Goal: Task Accomplishment & Management: Manage account settings

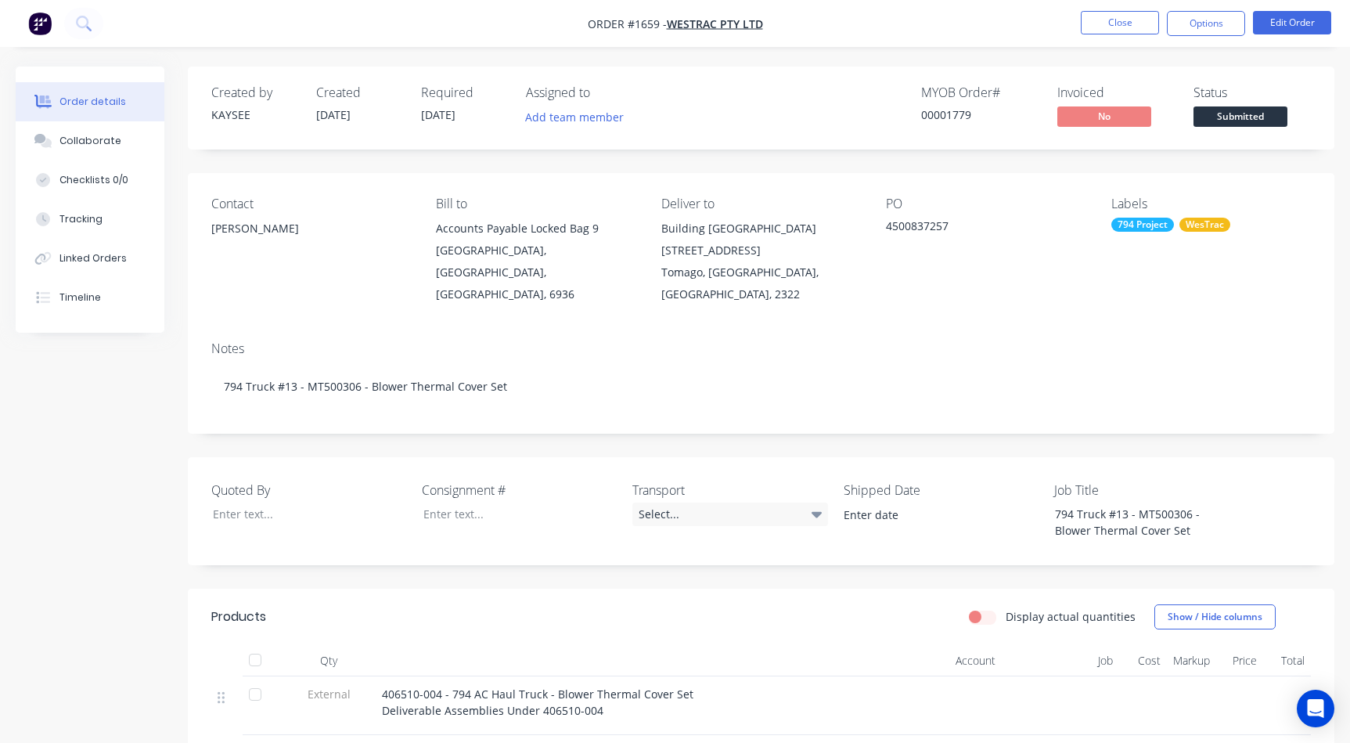
click at [1148, 16] on button "Close" at bounding box center [1120, 22] width 78 height 23
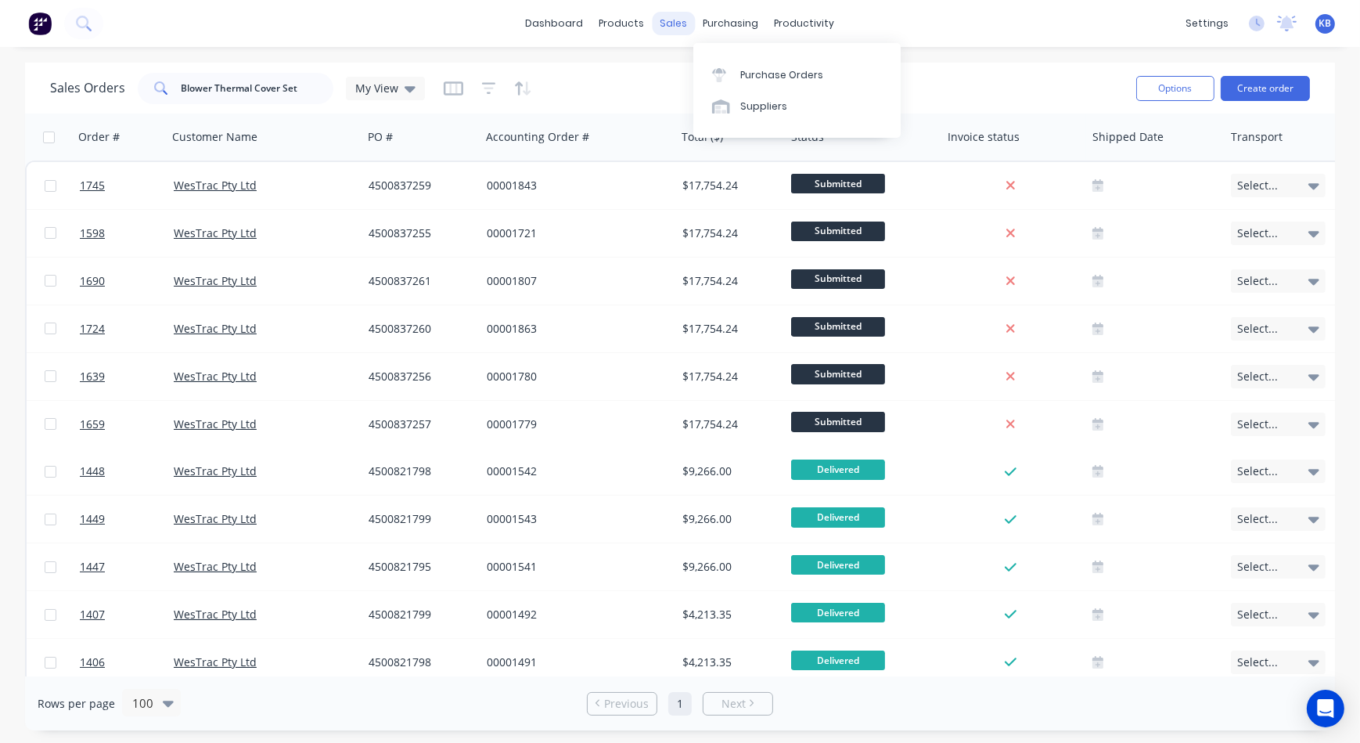
click at [687, 19] on div "sales" at bounding box center [674, 23] width 43 height 23
click at [705, 81] on div "Sales Orders" at bounding box center [733, 75] width 64 height 14
click at [232, 90] on input "Blower Thermal Cover Set" at bounding box center [258, 88] width 153 height 31
drag, startPoint x: 317, startPoint y: 83, endPoint x: 81, endPoint y: 70, distance: 236.0
click at [0, 95] on html "dashboard products sales purchasing productivity dashboard products Product Cat…" at bounding box center [680, 371] width 1360 height 743
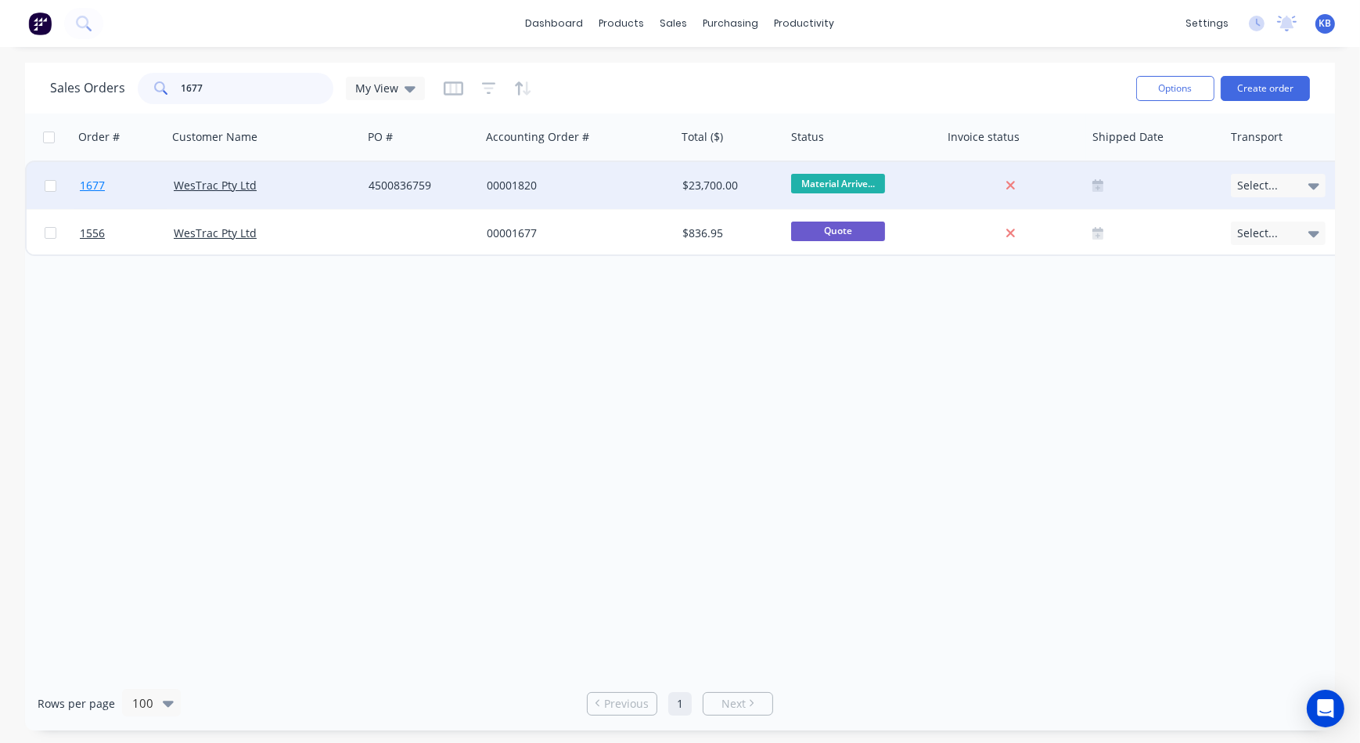
type input "1677"
click at [103, 186] on span "1677" at bounding box center [92, 186] width 25 height 16
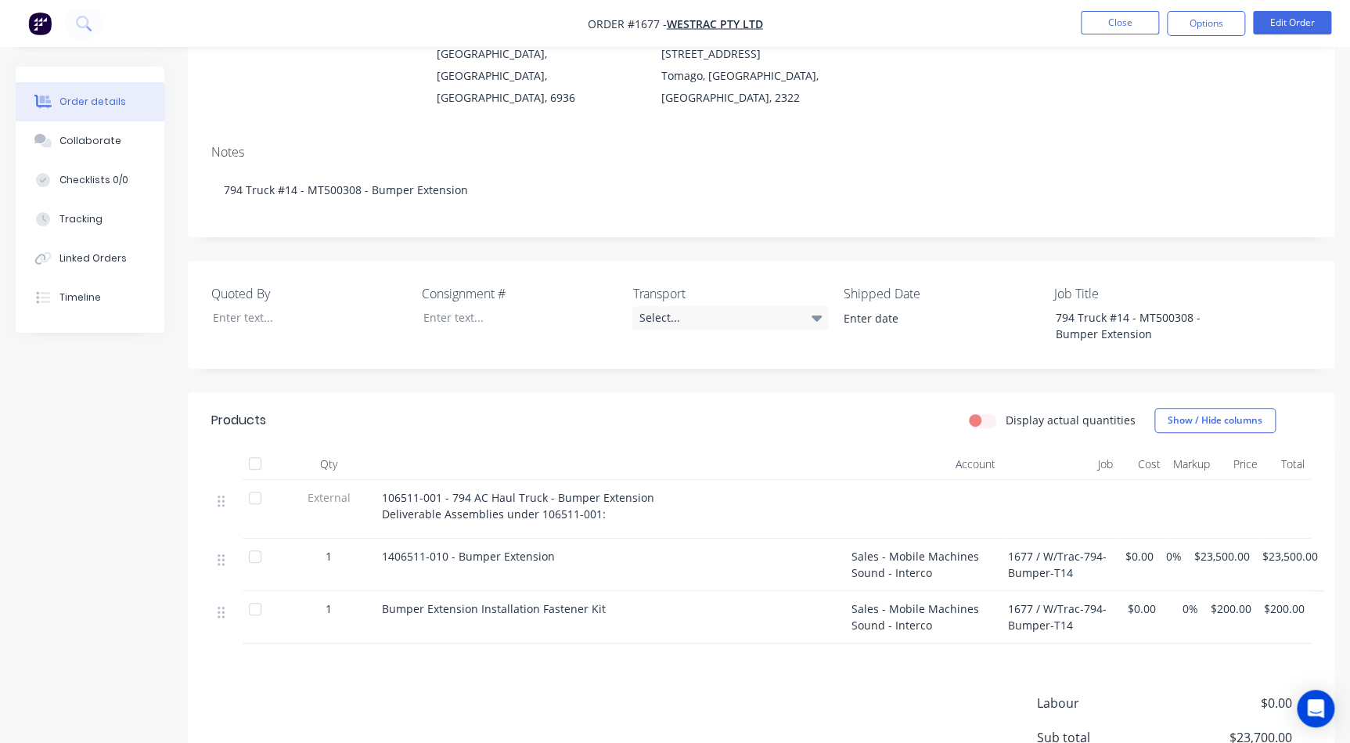
scroll to position [213, 0]
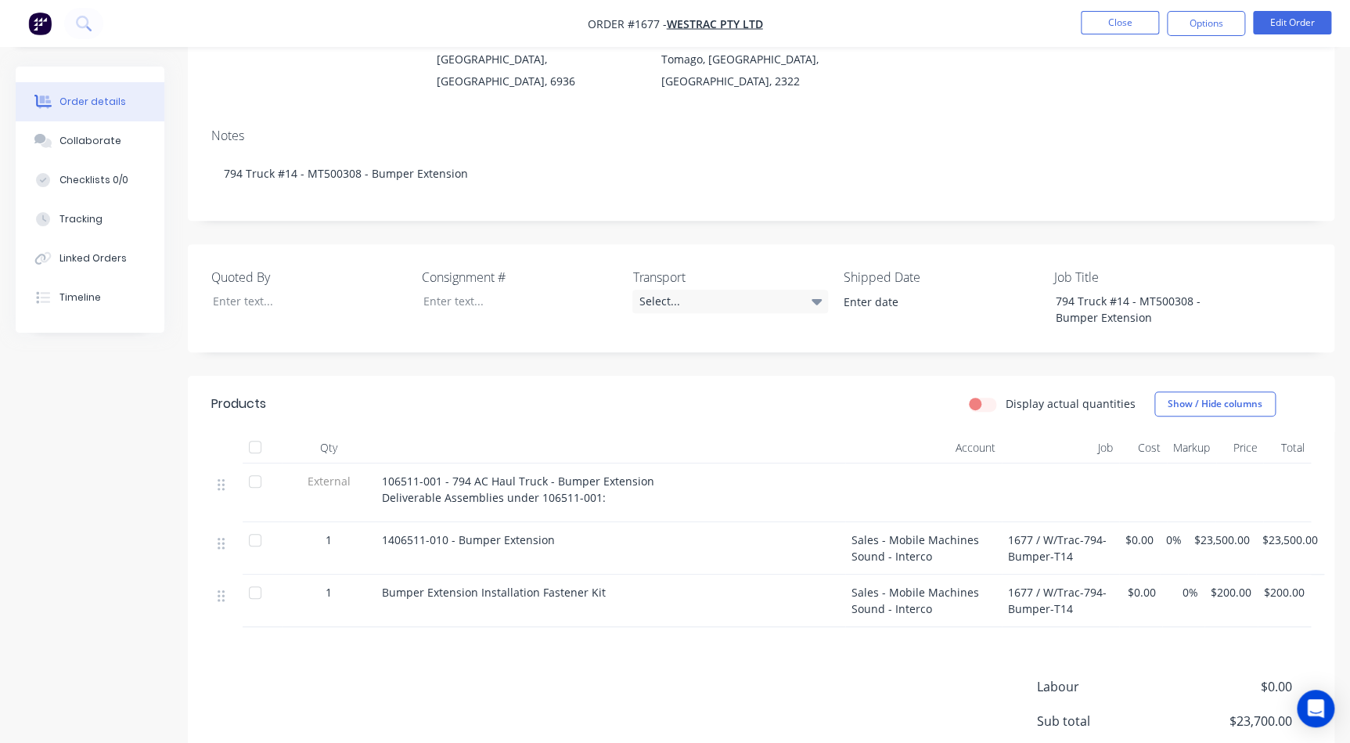
click at [1175, 532] on span "0%" at bounding box center [1174, 540] width 16 height 16
click at [1283, 18] on button "Edit Order" at bounding box center [1292, 22] width 78 height 23
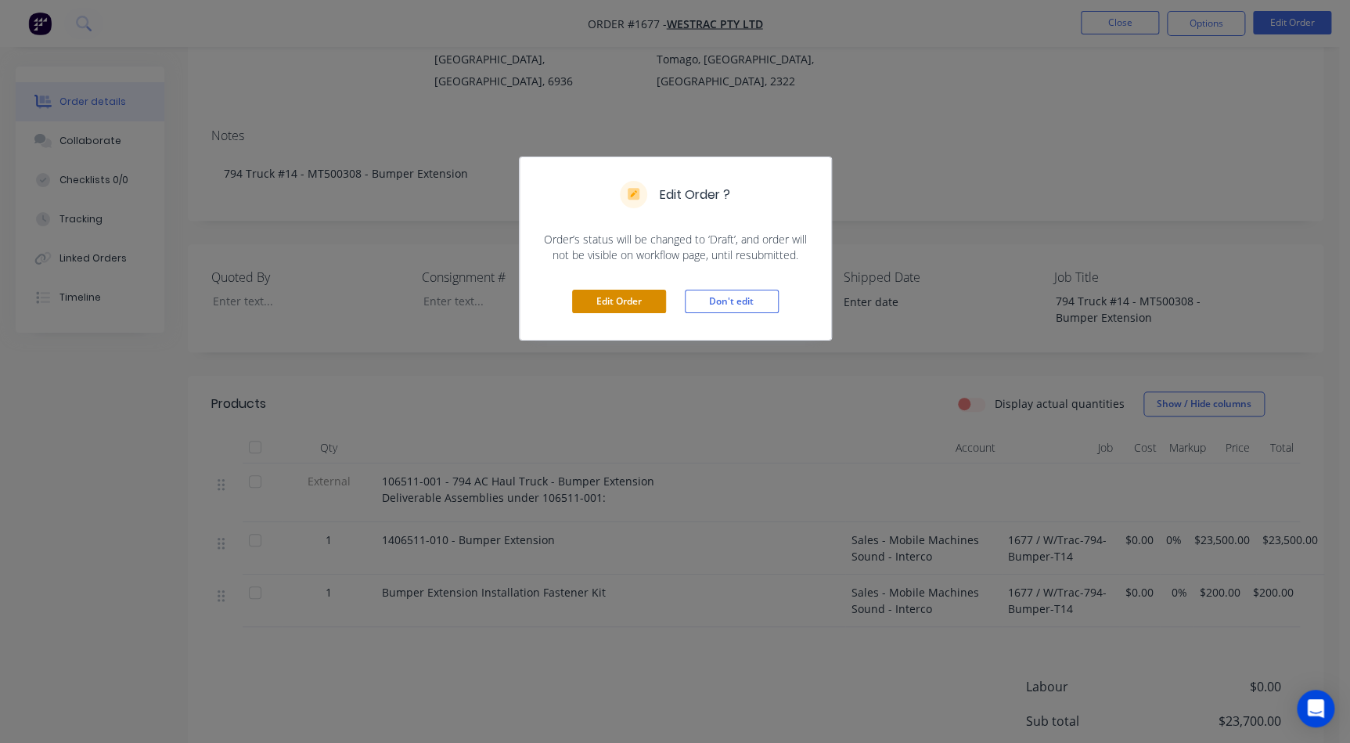
click at [661, 294] on button "Edit Order" at bounding box center [619, 301] width 94 height 23
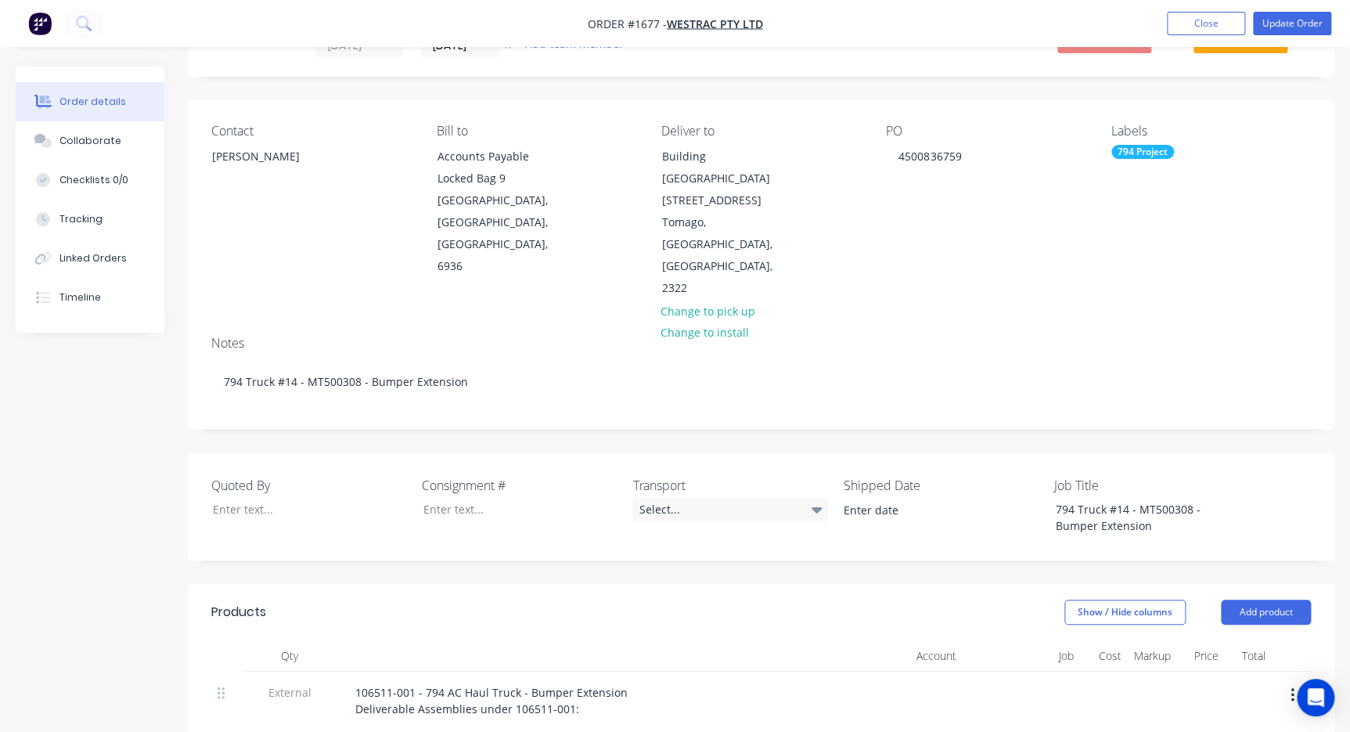
scroll to position [284, 0]
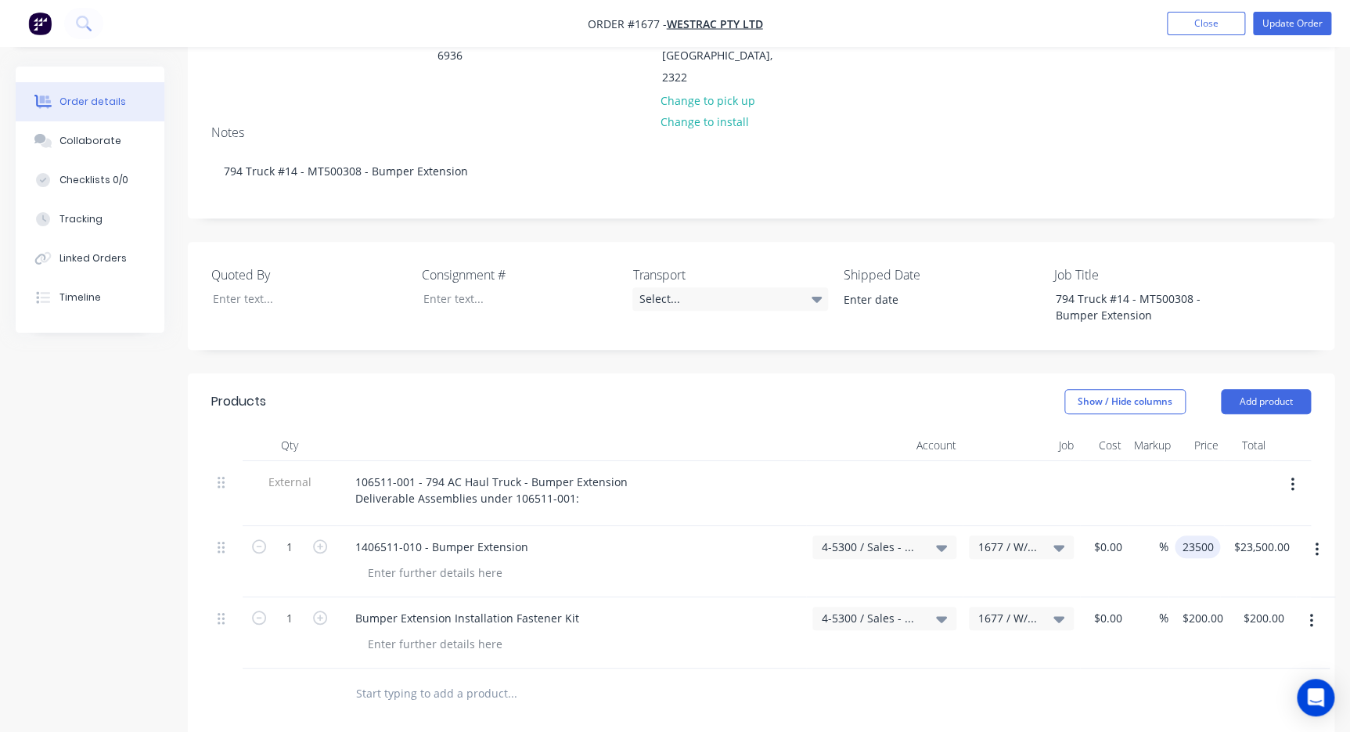
click at [1193, 535] on input "23500" at bounding box center [1200, 546] width 39 height 23
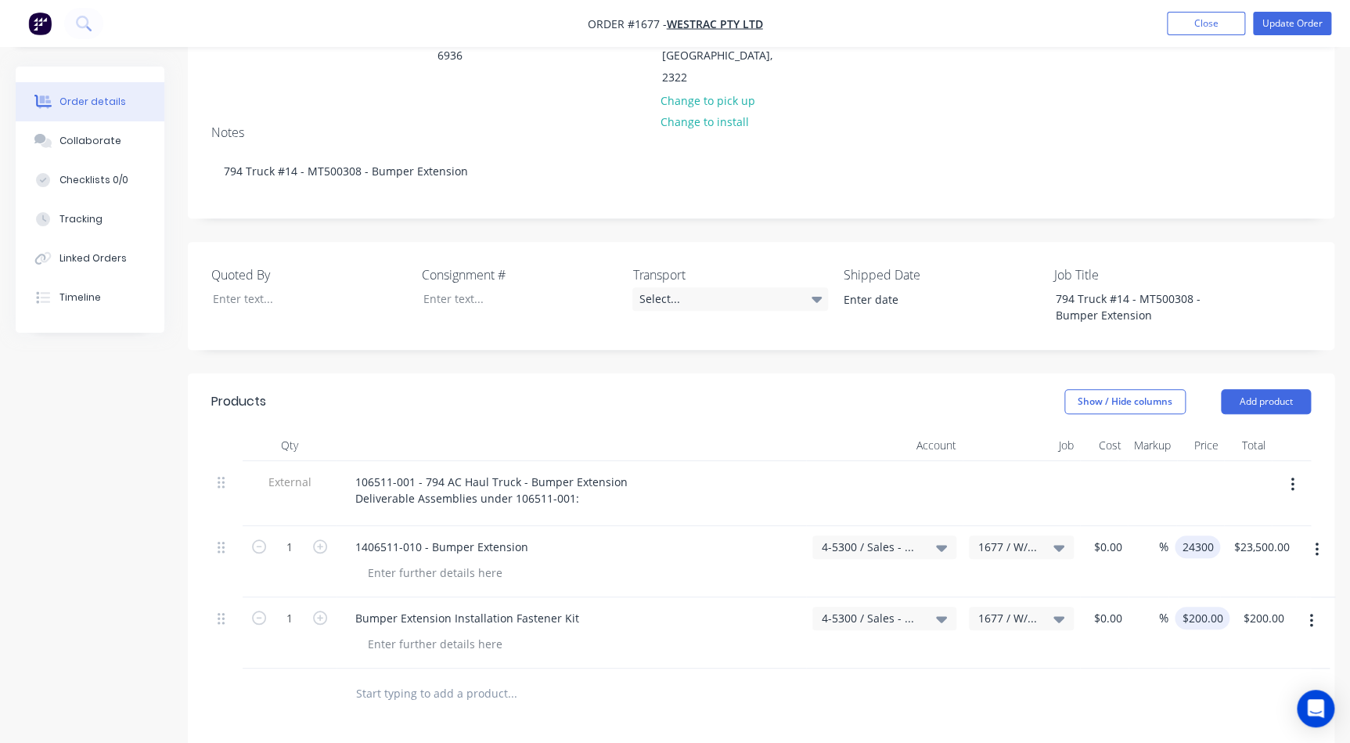
type input "$24,300.00"
click at [1202, 607] on input "200" at bounding box center [1197, 618] width 27 height 23
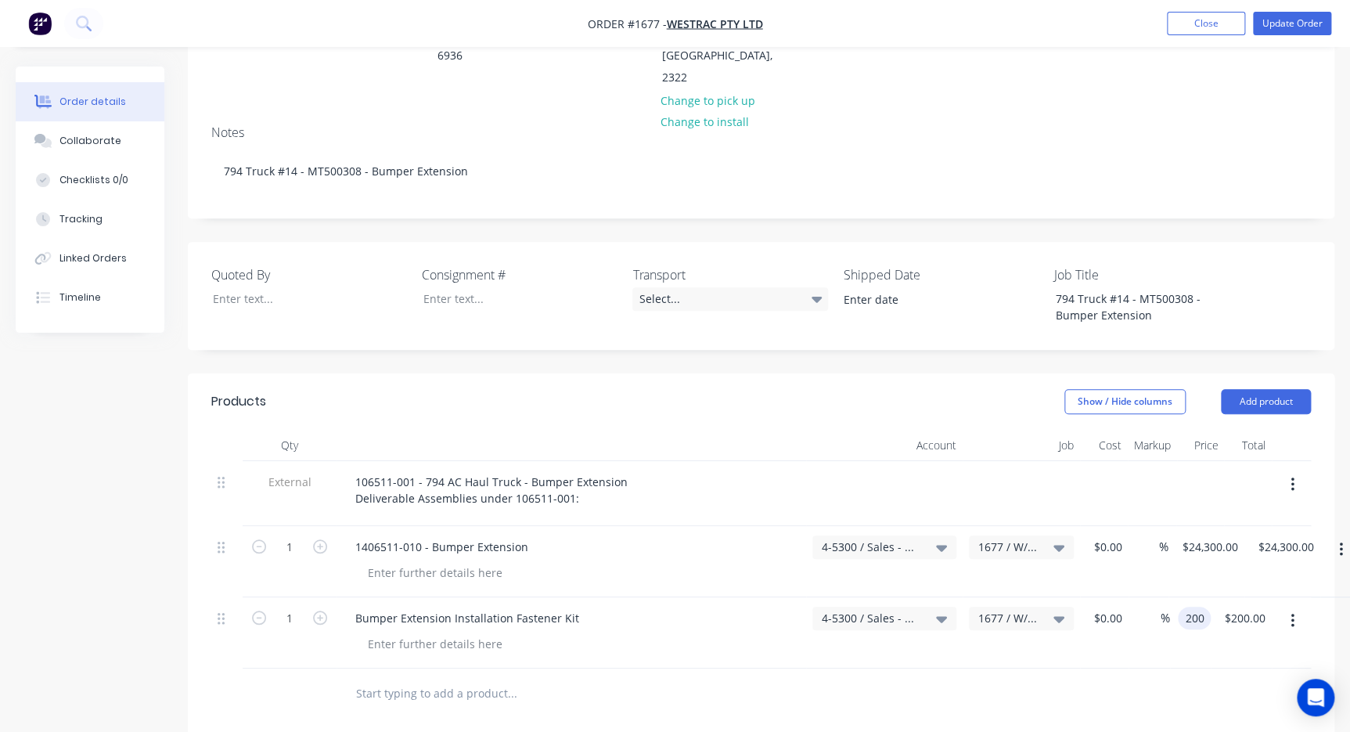
type input "$200.00"
click at [1166, 669] on div at bounding box center [761, 694] width 1100 height 51
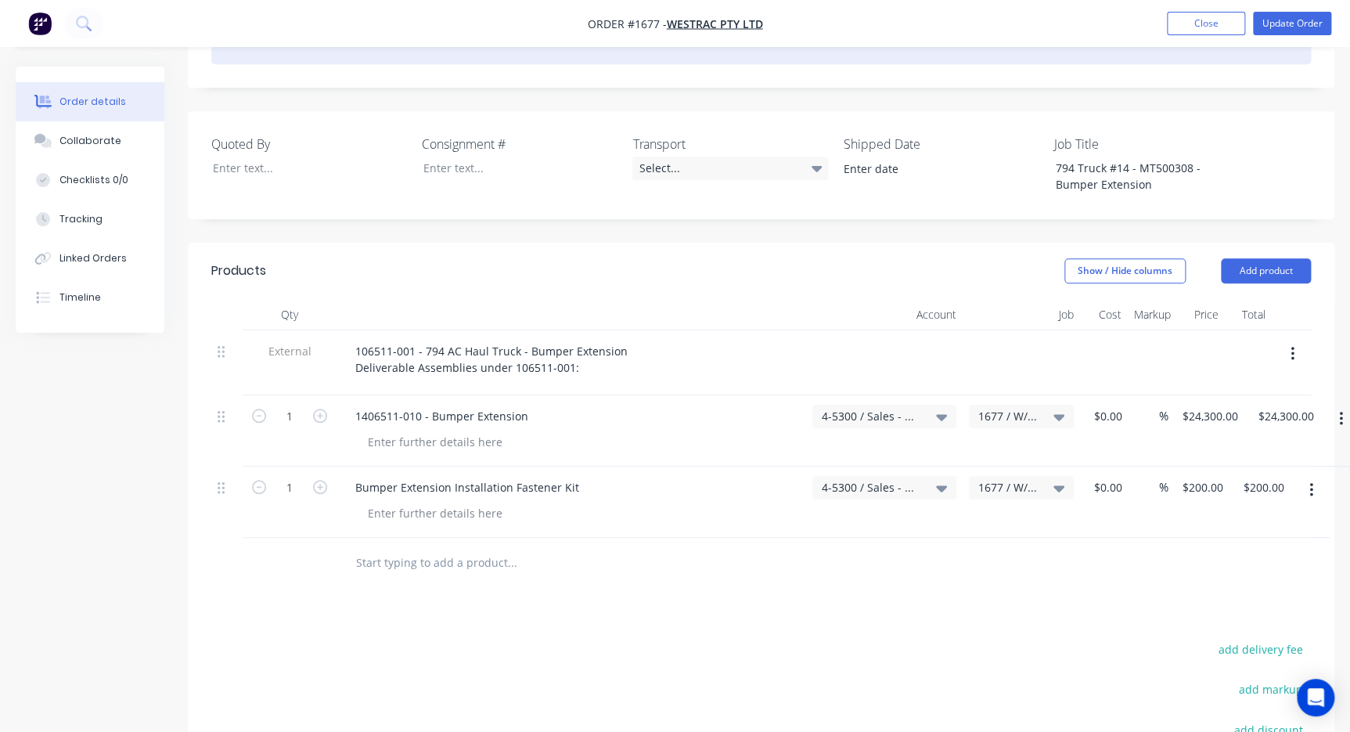
scroll to position [265, 0]
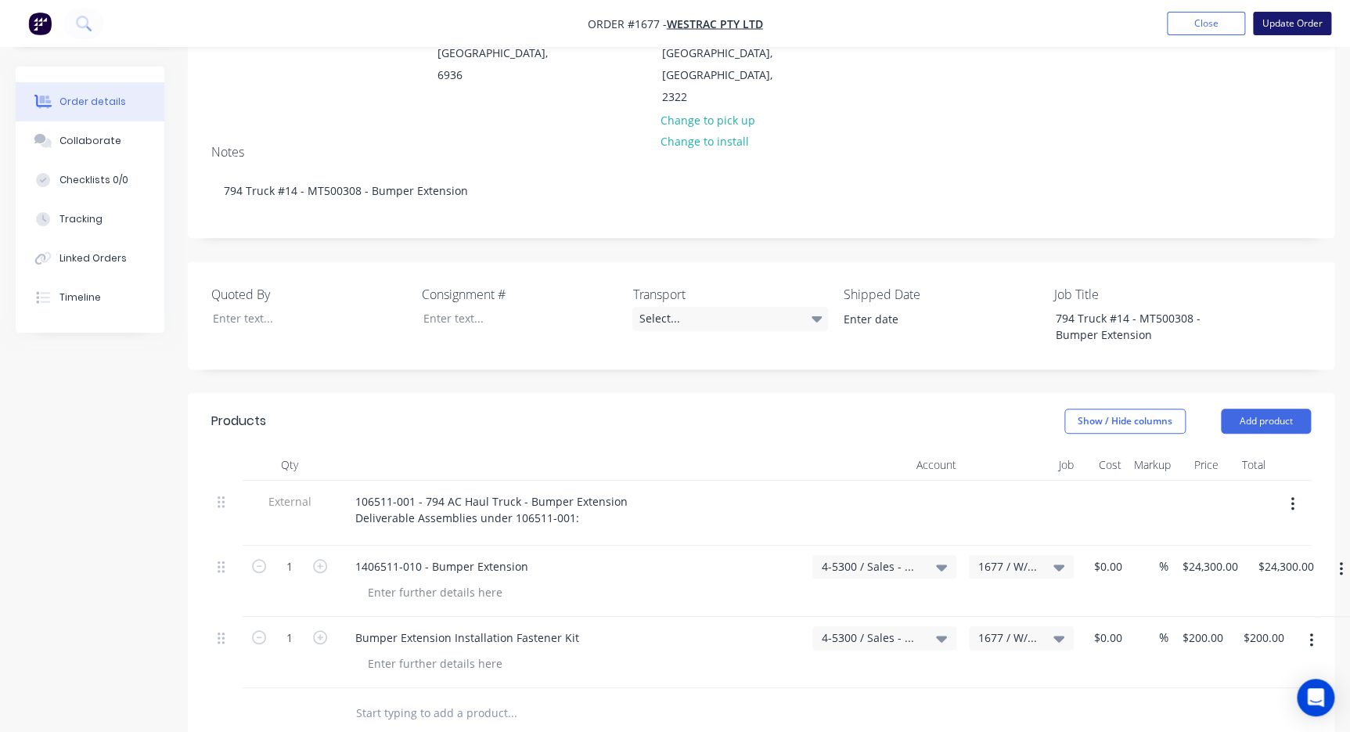
click at [1282, 33] on button "Update Order" at bounding box center [1292, 23] width 78 height 23
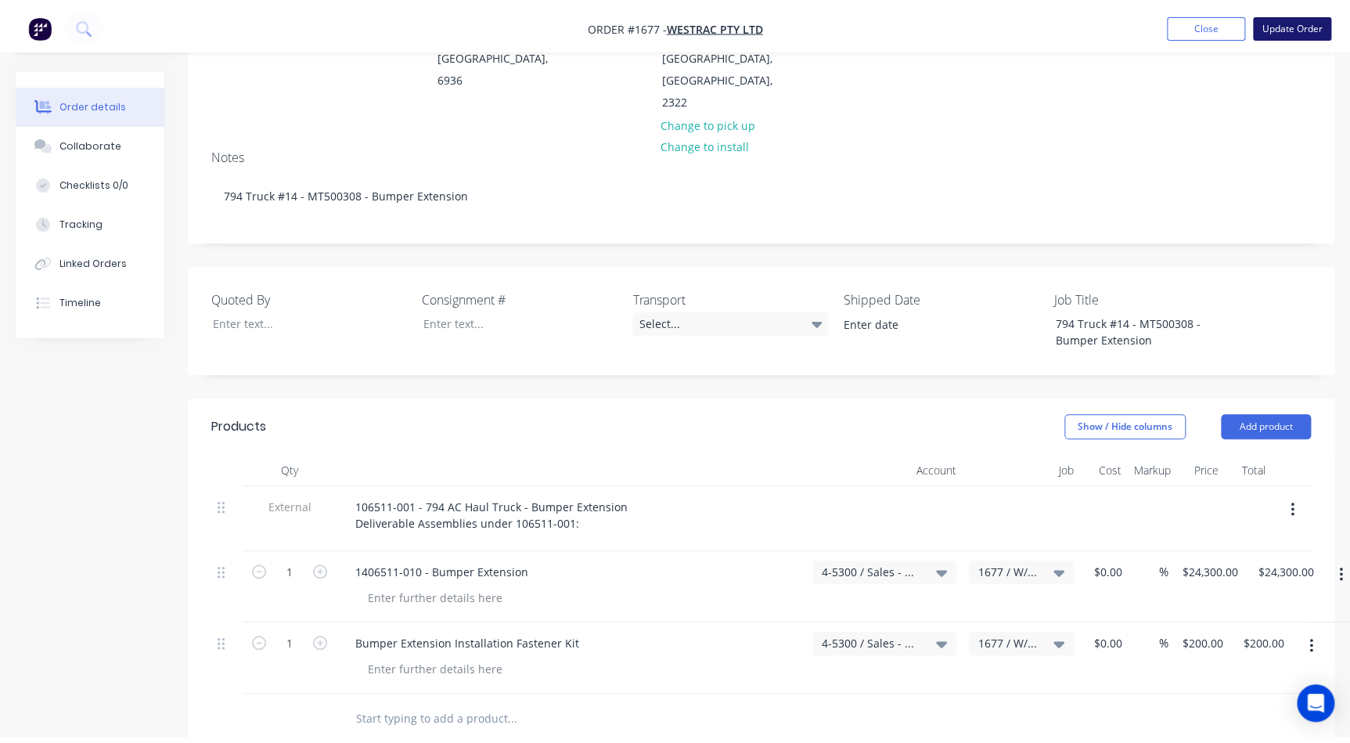
scroll to position [0, 0]
